Goal: Obtain resource: Obtain resource

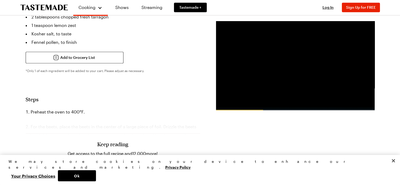
scroll to position [344, 0]
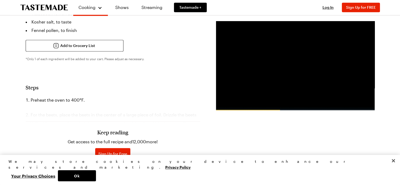
click at [122, 169] on span "Log In" at bounding box center [116, 171] width 11 height 5
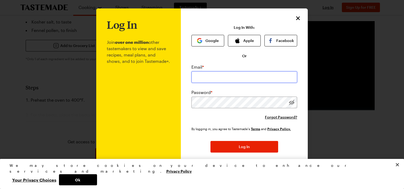
type input "joedarby@cox.net"
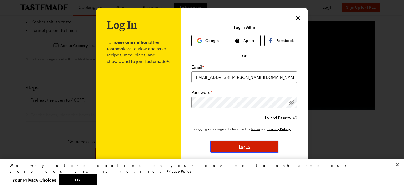
click at [233, 146] on button "Log In" at bounding box center [245, 147] width 68 height 12
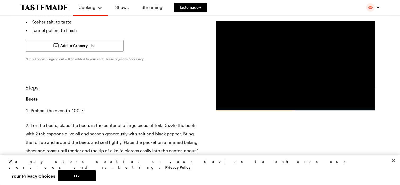
type textarea "x"
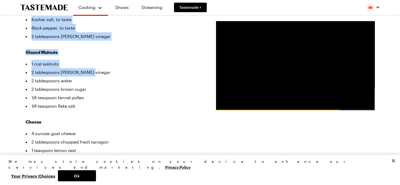
scroll to position [237, 0]
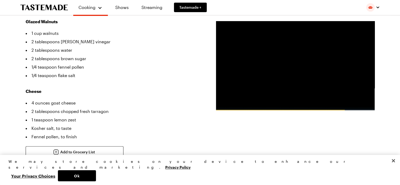
drag, startPoint x: 180, startPoint y: 187, endPoint x: 123, endPoint y: 118, distance: 89.2
click at [123, 133] on li "Fennel pollen, to finish" at bounding box center [113, 137] width 175 height 8
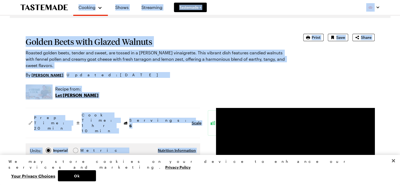
scroll to position [0, 0]
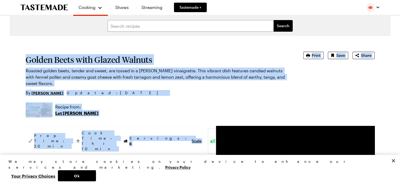
drag, startPoint x: 101, startPoint y: 115, endPoint x: 24, endPoint y: 51, distance: 99.5
drag, startPoint x: 24, startPoint y: 51, endPoint x: 44, endPoint y: 62, distance: 22.5
copy article "Golden Beets with Glazed Walnuts Roasted golden beets, tender and sweet, are to…"
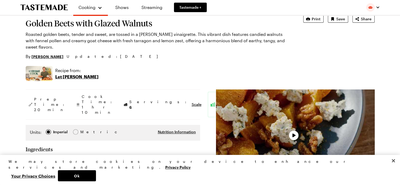
type textarea "x"
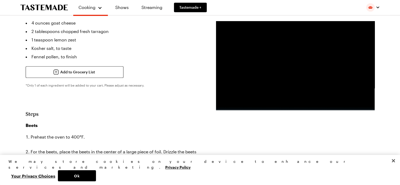
scroll to position [344, 0]
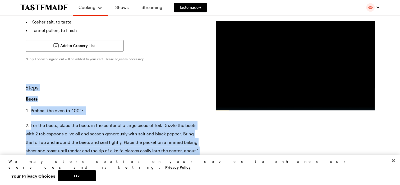
drag, startPoint x: 25, startPoint y: 67, endPoint x: 104, endPoint y: 136, distance: 105.0
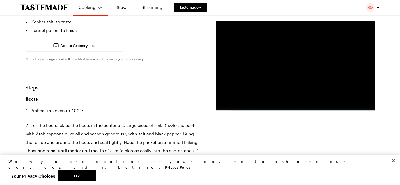
drag, startPoint x: 104, startPoint y: 136, endPoint x: 161, endPoint y: 142, distance: 56.9
click at [161, 142] on ol "Preheat the oven to 400°F. For the beets, place the beets in the center of a la…" at bounding box center [113, 171] width 175 height 129
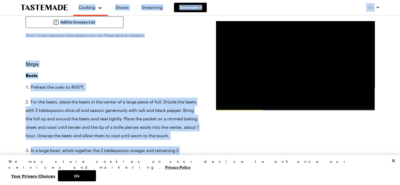
scroll to position [366, 0]
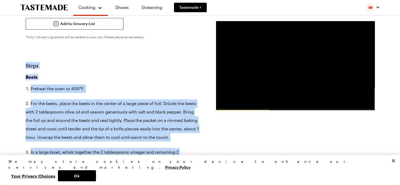
drag, startPoint x: 126, startPoint y: 122, endPoint x: 24, endPoint y: 36, distance: 133.1
click at [24, 36] on div "Golden Beets with Glazed Walnuts Roasted golden beets, tender and sweet, are to…" at bounding box center [200, 177] width 381 height 1015
copy section "Lorem Ipsum Dolorsi ame cons ad 985°E. Sed doe tempo, incid utl etdol ma ali en…"
